Goal: Task Accomplishment & Management: Use online tool/utility

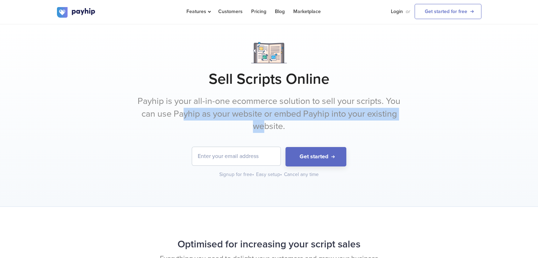
drag, startPoint x: 181, startPoint y: 113, endPoint x: 266, endPoint y: 121, distance: 85.2
click at [266, 121] on p "Payhip is your all-in-one ecommerce solution to sell your scripts. You can use …" at bounding box center [269, 114] width 265 height 38
click at [328, 112] on p "Payhip is your all-in-one ecommerce solution to sell your scripts. You can use …" at bounding box center [269, 114] width 265 height 38
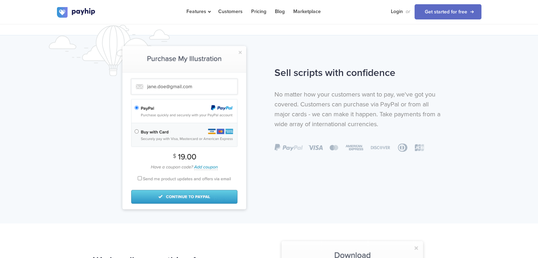
scroll to position [450, 0]
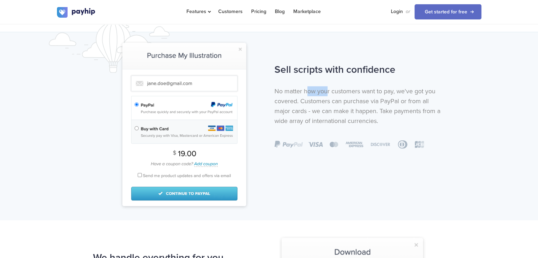
drag, startPoint x: 308, startPoint y: 95, endPoint x: 328, endPoint y: 88, distance: 21.5
click at [328, 88] on p "No matter how your customers want to pay, we've got you covered. Customers can …" at bounding box center [359, 106] width 171 height 40
click at [310, 98] on p "No matter how your customers want to pay, we've got you covered. Customers can …" at bounding box center [359, 106] width 171 height 40
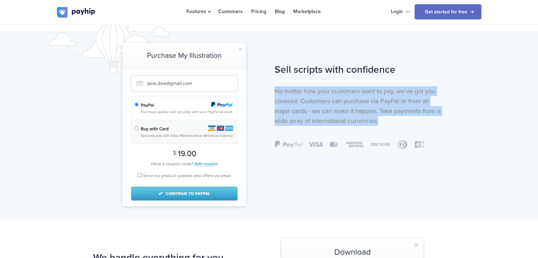
click at [310, 98] on p "No matter how your customers want to pay, we've got you covered. Customers can …" at bounding box center [359, 106] width 171 height 40
click at [288, 116] on p "No matter how your customers want to pay, we've got you covered. Customers can …" at bounding box center [359, 106] width 171 height 40
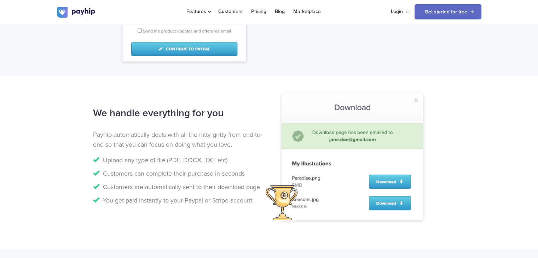
scroll to position [595, 0]
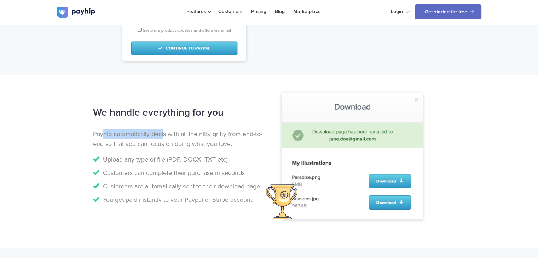
drag, startPoint x: 102, startPoint y: 132, endPoint x: 163, endPoint y: 135, distance: 61.6
click at [163, 135] on p "Payhip automatically deals with all the nitty gritty from end-to-end so that yo…" at bounding box center [178, 139] width 171 height 20
click at [138, 141] on p "Payhip automatically deals with all the nitty gritty from end-to-end so that yo…" at bounding box center [178, 139] width 171 height 20
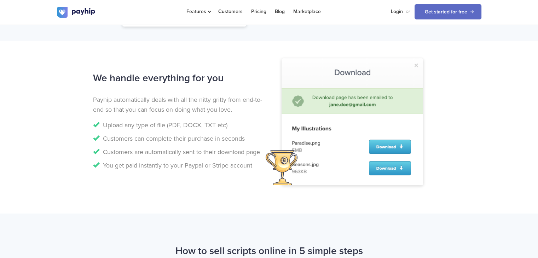
scroll to position [630, 0]
drag, startPoint x: 186, startPoint y: 138, endPoint x: 208, endPoint y: 140, distance: 21.6
click at [208, 140] on li "Customers can complete their purchase in seconds" at bounding box center [178, 138] width 171 height 10
click at [172, 160] on ul "Upload any type of file (PDF, DOCX, TXT etc) Customers can complete their purch…" at bounding box center [178, 145] width 171 height 50
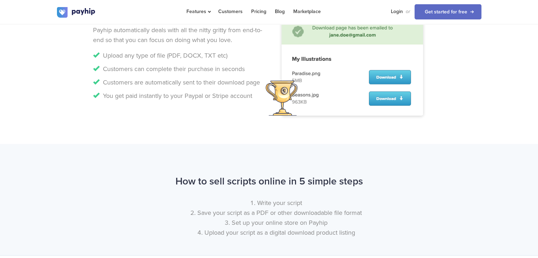
scroll to position [734, 0]
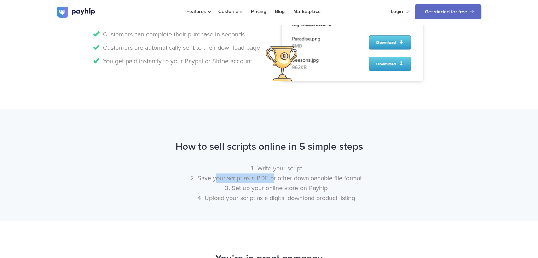
drag, startPoint x: 216, startPoint y: 174, endPoint x: 271, endPoint y: 182, distance: 55.3
click at [271, 182] on li "Save your script as a PDF or other downloadable file format" at bounding box center [276, 178] width 410 height 10
drag, startPoint x: 233, startPoint y: 185, endPoint x: 298, endPoint y: 187, distance: 65.1
click at [298, 187] on li "Set up your online store on Payhip" at bounding box center [276, 188] width 410 height 10
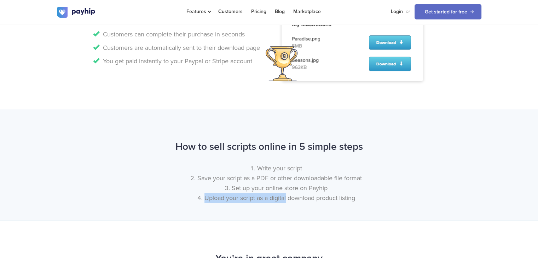
drag, startPoint x: 204, startPoint y: 197, endPoint x: 285, endPoint y: 200, distance: 80.3
click at [285, 200] on li "Upload your script as a digital download product listing" at bounding box center [276, 198] width 410 height 10
click at [251, 172] on li "Write your script" at bounding box center [276, 168] width 410 height 10
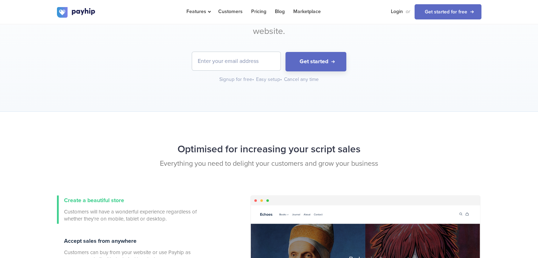
scroll to position [0, 0]
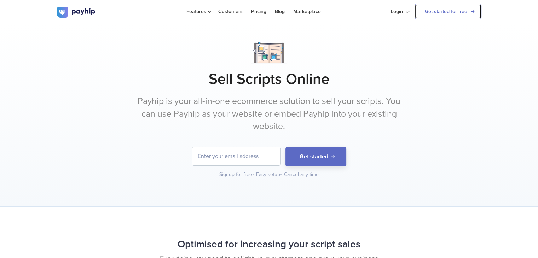
click at [470, 12] on link "Get started for free" at bounding box center [448, 11] width 67 height 15
